Goal: Information Seeking & Learning: Learn about a topic

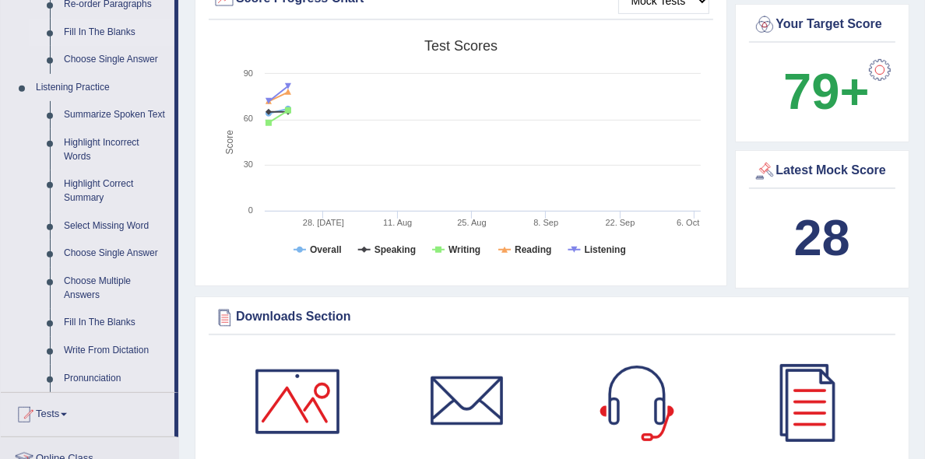
scroll to position [637, 0]
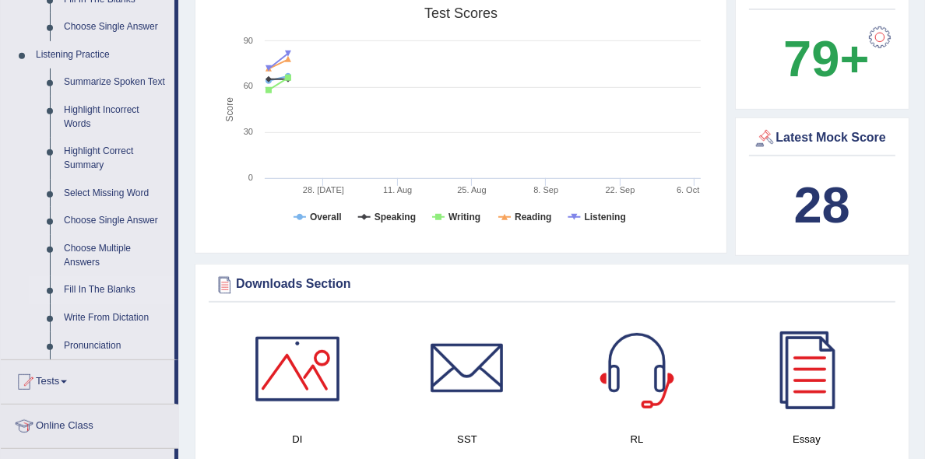
click at [97, 288] on link "Fill In The Blanks" at bounding box center [116, 290] width 118 height 28
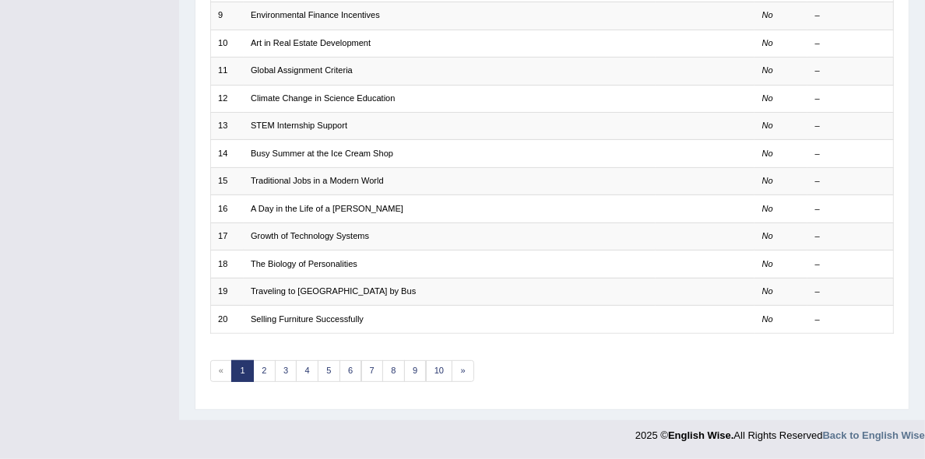
scroll to position [569, 0]
click at [272, 360] on link "2" at bounding box center [264, 371] width 23 height 22
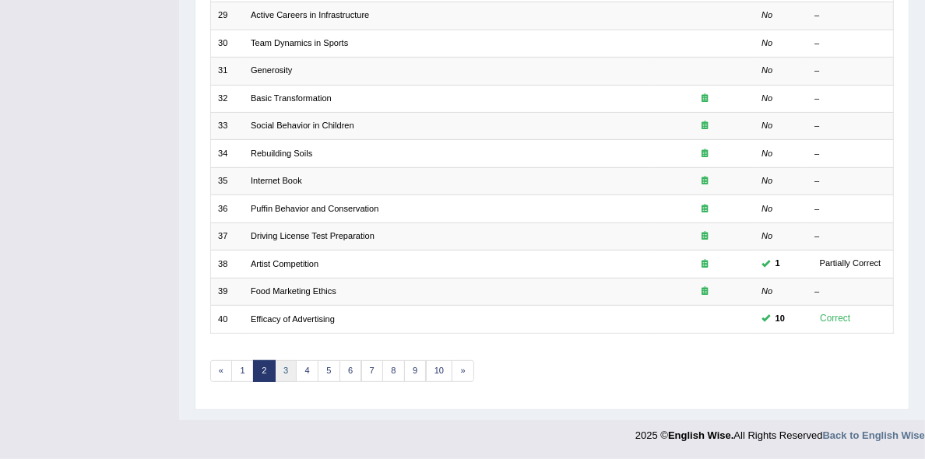
click at [297, 360] on link "3" at bounding box center [286, 371] width 23 height 22
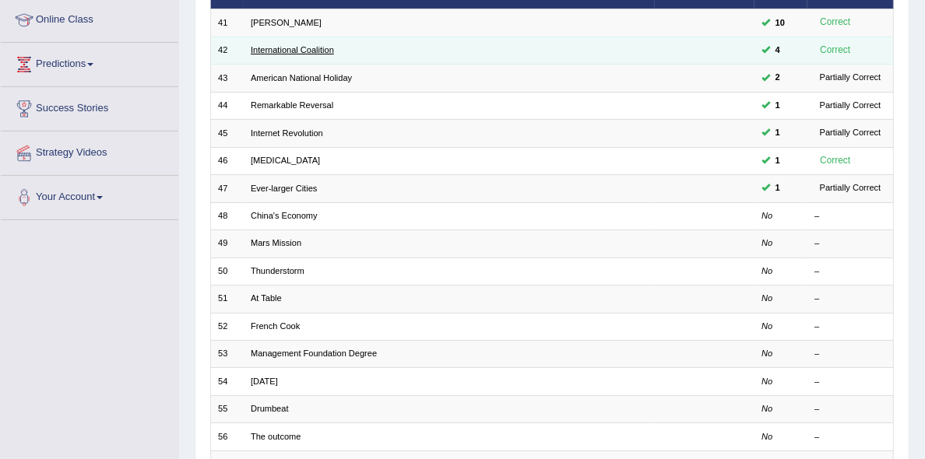
click at [314, 54] on link "International Coalition" at bounding box center [292, 49] width 83 height 9
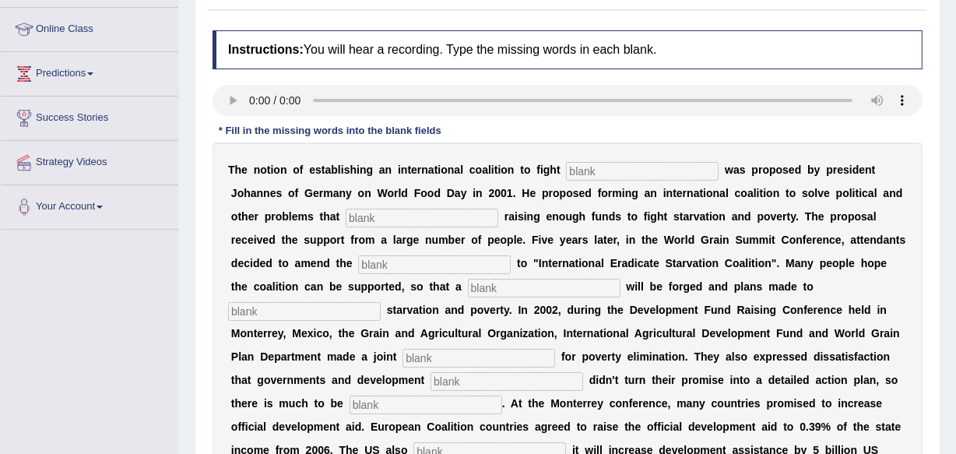
scroll to position [283, 0]
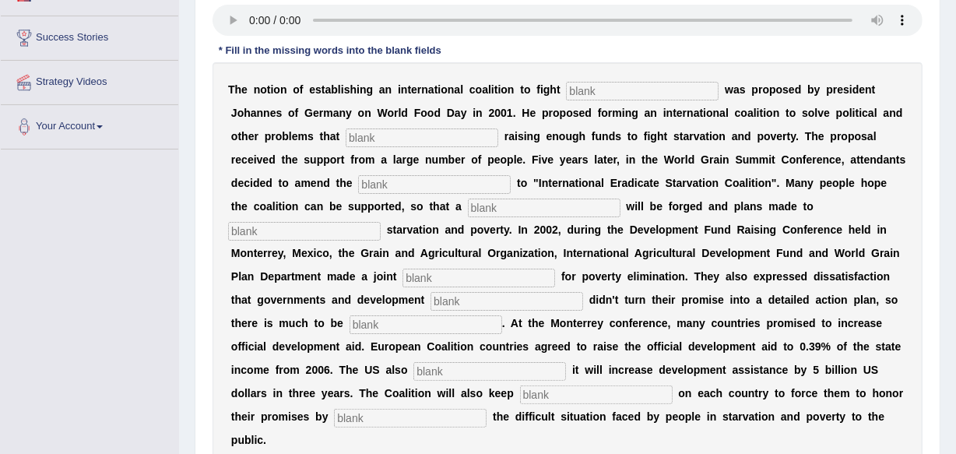
click at [601, 84] on input "text" at bounding box center [642, 91] width 153 height 19
type input "starvation"
click at [441, 132] on input "text" at bounding box center [422, 137] width 153 height 19
type input "obstruct"
click at [416, 186] on input "text" at bounding box center [434, 184] width 153 height 19
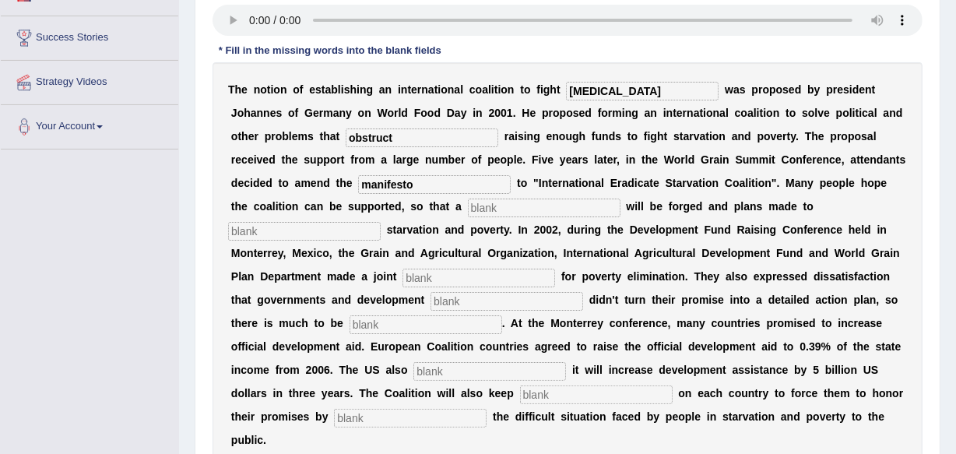
type input "manifesto"
click at [558, 199] on input "text" at bounding box center [544, 208] width 153 height 19
type input "resolutiojn"
click at [339, 230] on input "text" at bounding box center [304, 231] width 153 height 19
type input "eliminate"
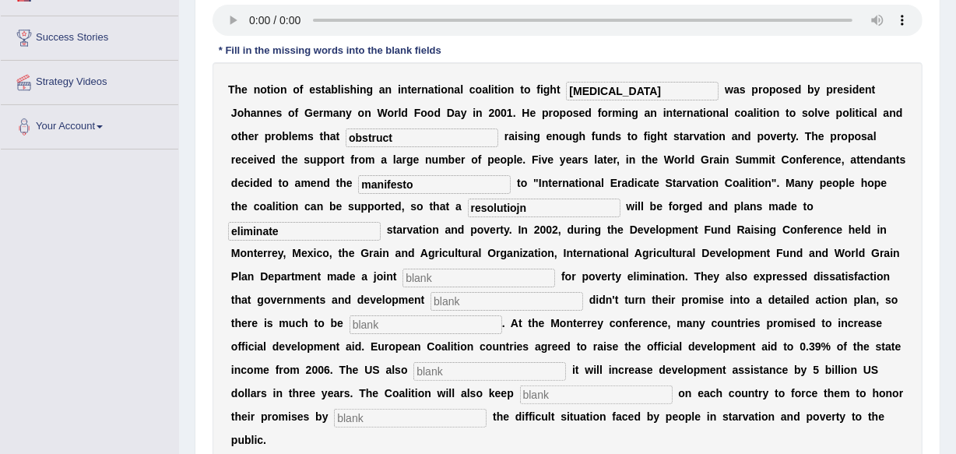
click at [409, 272] on input "text" at bounding box center [478, 278] width 153 height 19
type input "appeal"
click at [441, 304] on input "text" at bounding box center [506, 301] width 153 height 19
type input "partners"
click at [409, 328] on input "text" at bounding box center [426, 324] width 153 height 19
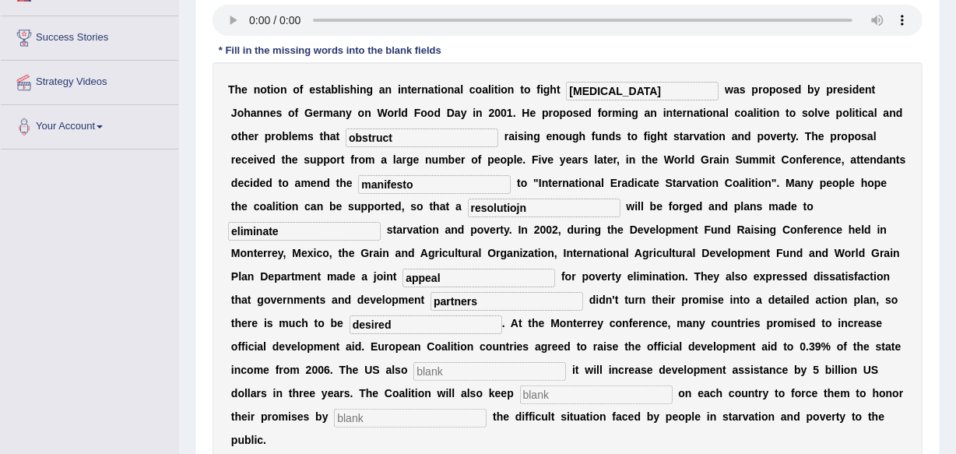
type input "desired"
click at [439, 372] on input "text" at bounding box center [489, 371] width 153 height 19
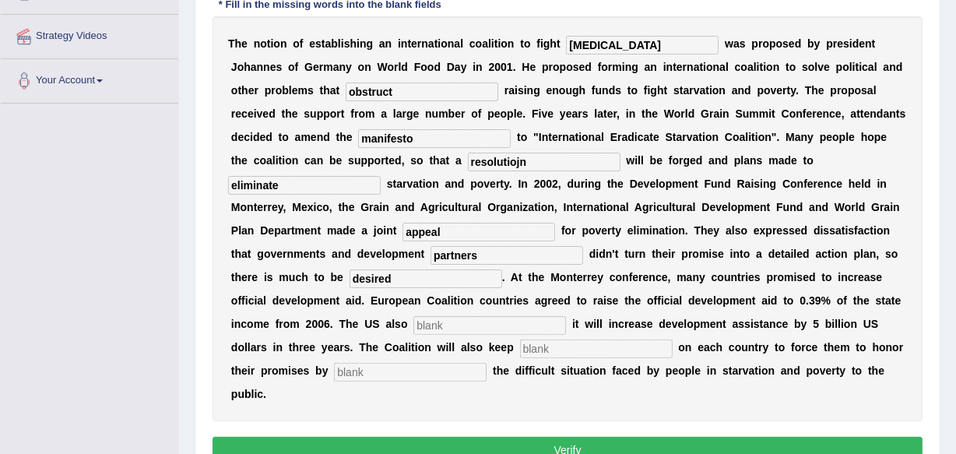
scroll to position [353, 0]
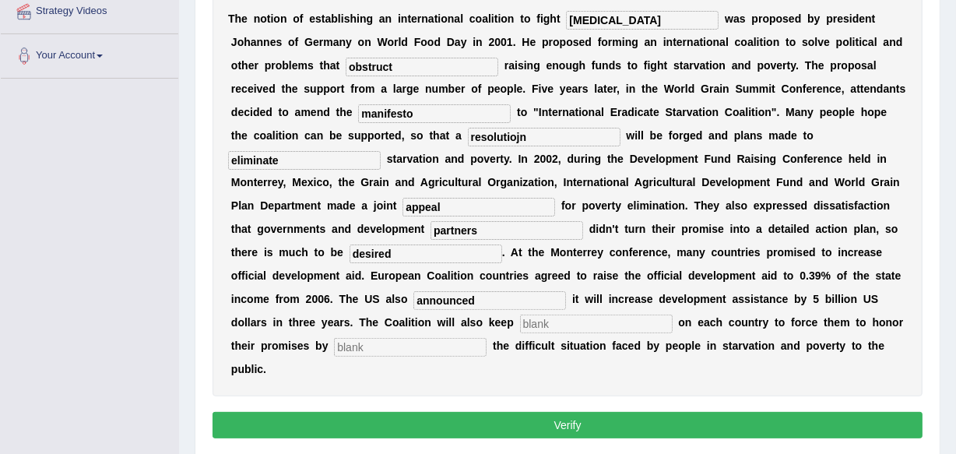
type input "announced"
click at [560, 319] on input "text" at bounding box center [596, 323] width 153 height 19
type input "pressure"
click at [452, 342] on input "text" at bounding box center [410, 347] width 153 height 19
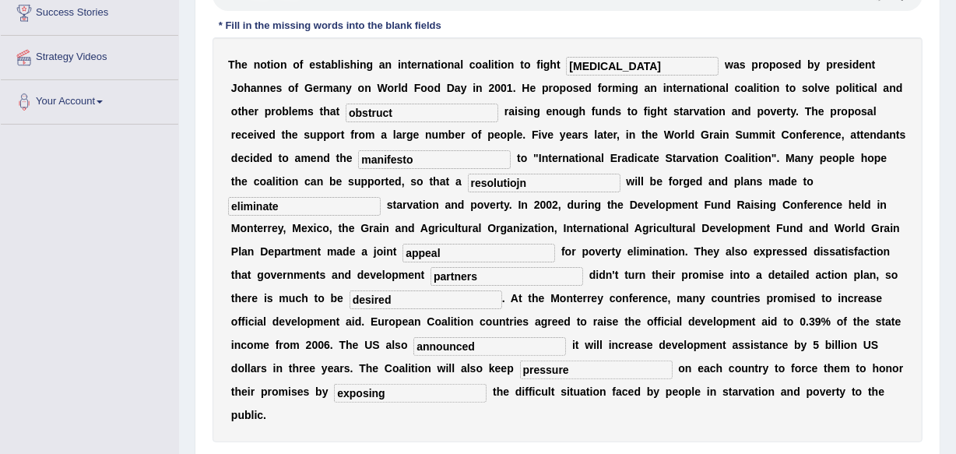
scroll to position [283, 0]
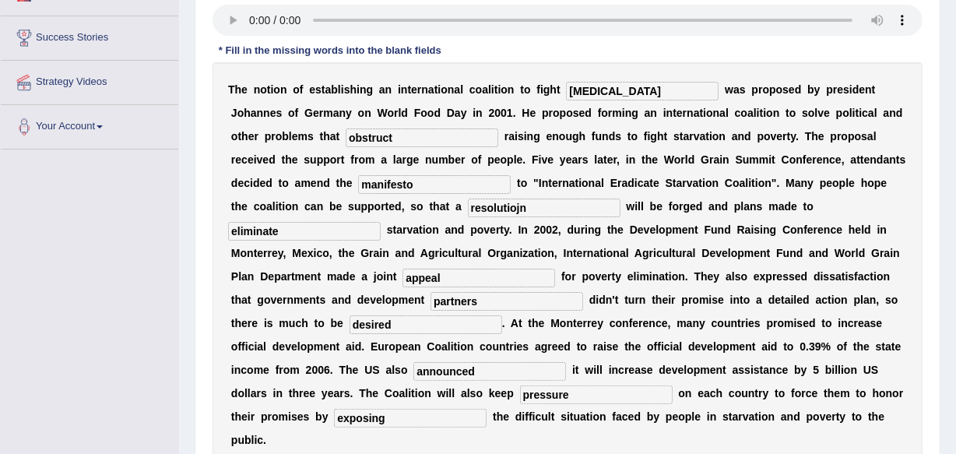
type input "exposing"
click at [543, 202] on input "resolutiojn" at bounding box center [544, 208] width 153 height 19
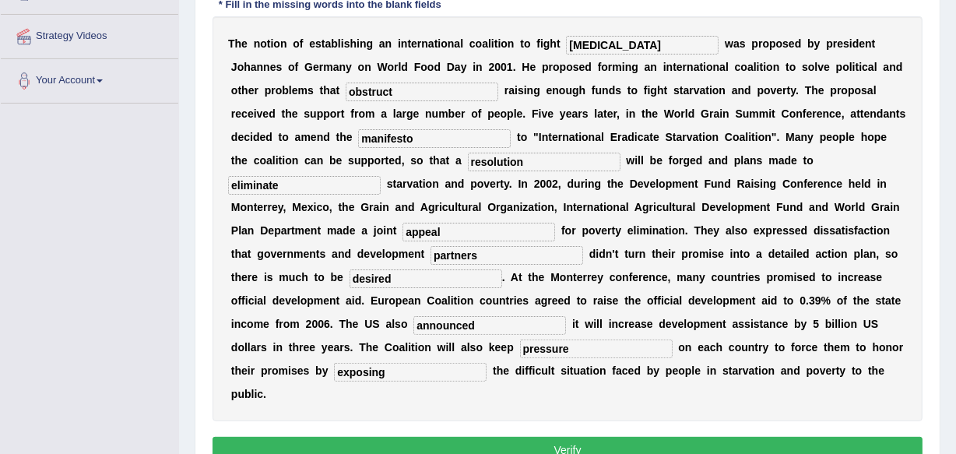
scroll to position [353, 0]
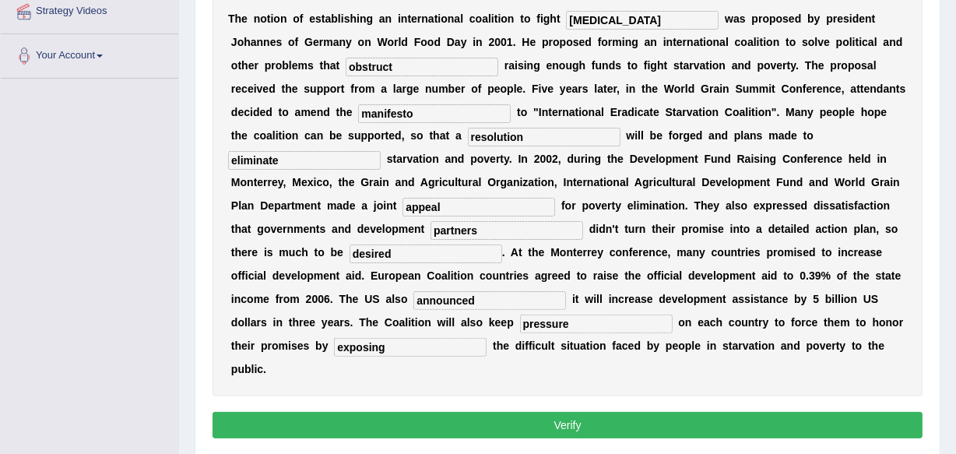
type input "resolution"
click at [580, 419] on button "Verify" at bounding box center [568, 425] width 710 height 26
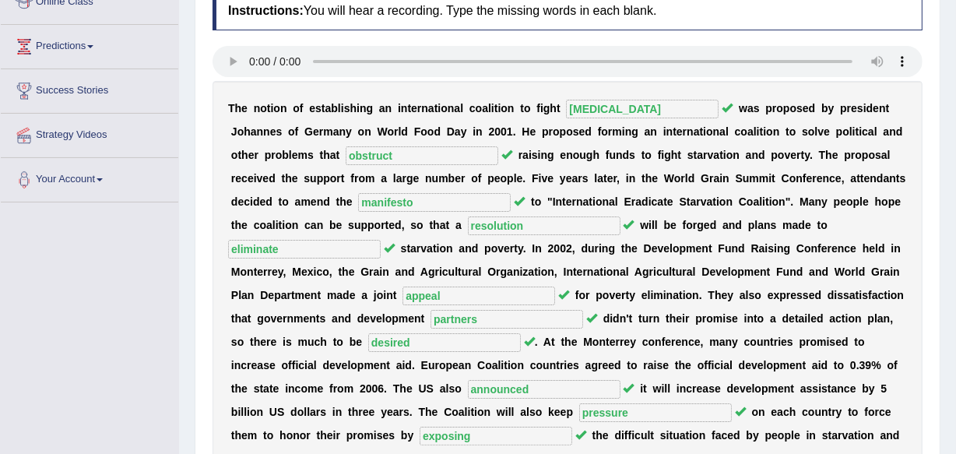
scroll to position [70, 0]
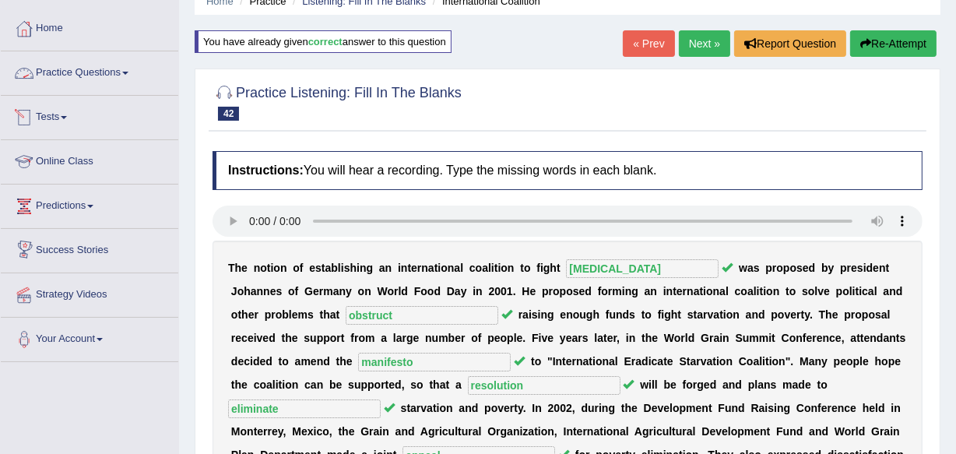
click at [85, 77] on link "Practice Questions" at bounding box center [89, 70] width 177 height 39
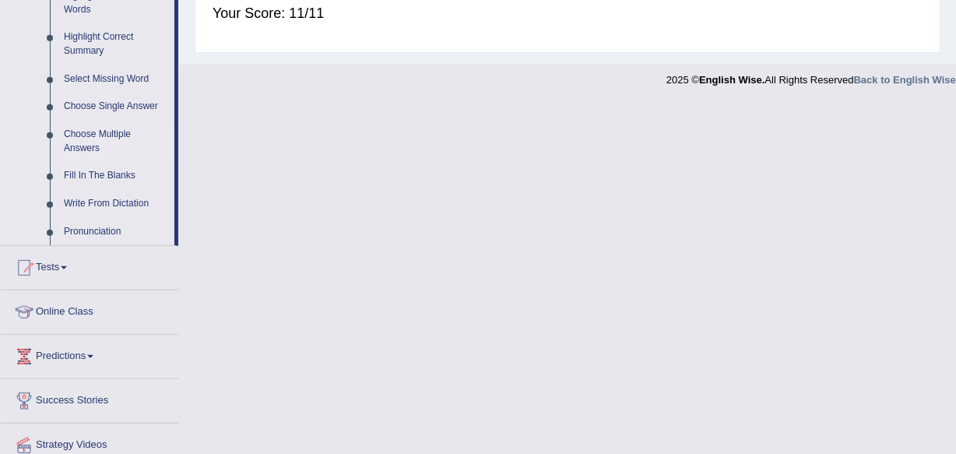
scroll to position [810, 0]
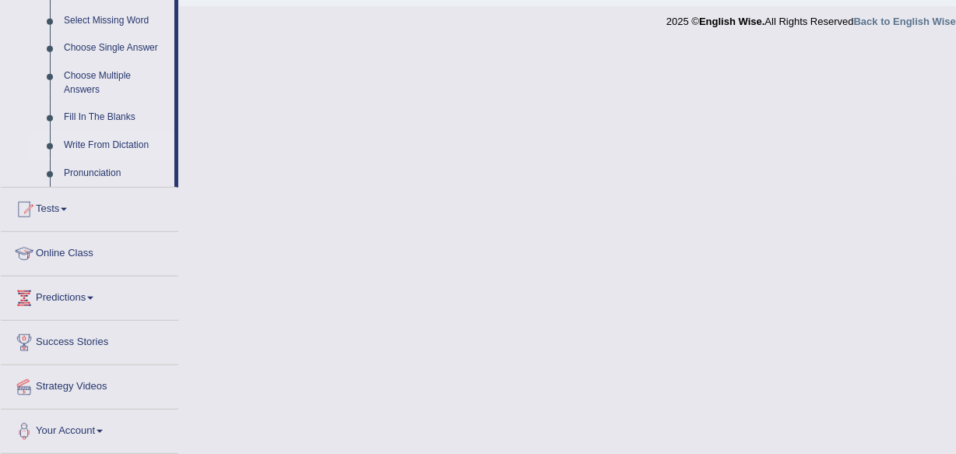
click at [108, 143] on link "Write From Dictation" at bounding box center [116, 146] width 118 height 28
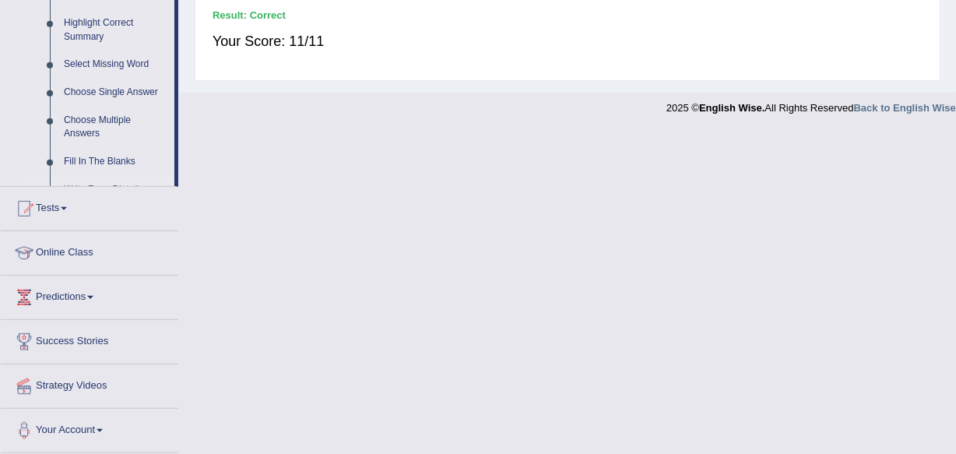
scroll to position [588, 0]
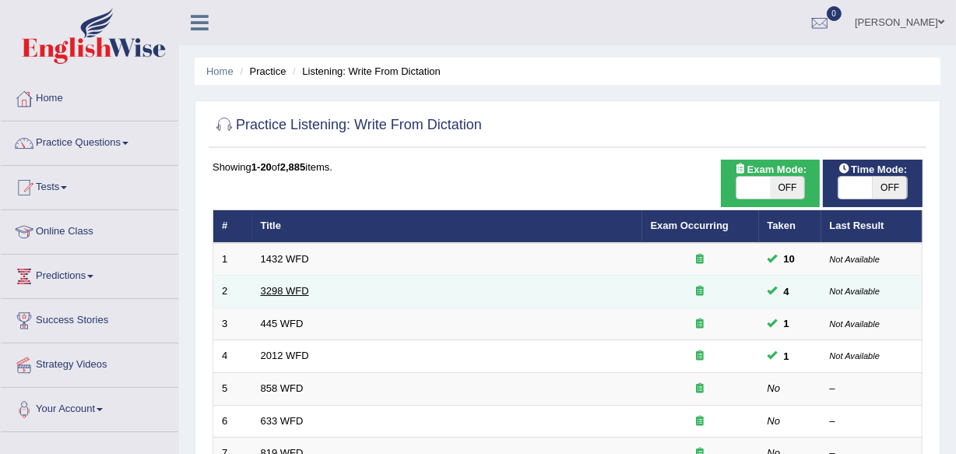
click at [297, 288] on link "3298 WFD" at bounding box center [285, 291] width 48 height 12
